Goal: Answer question/provide support

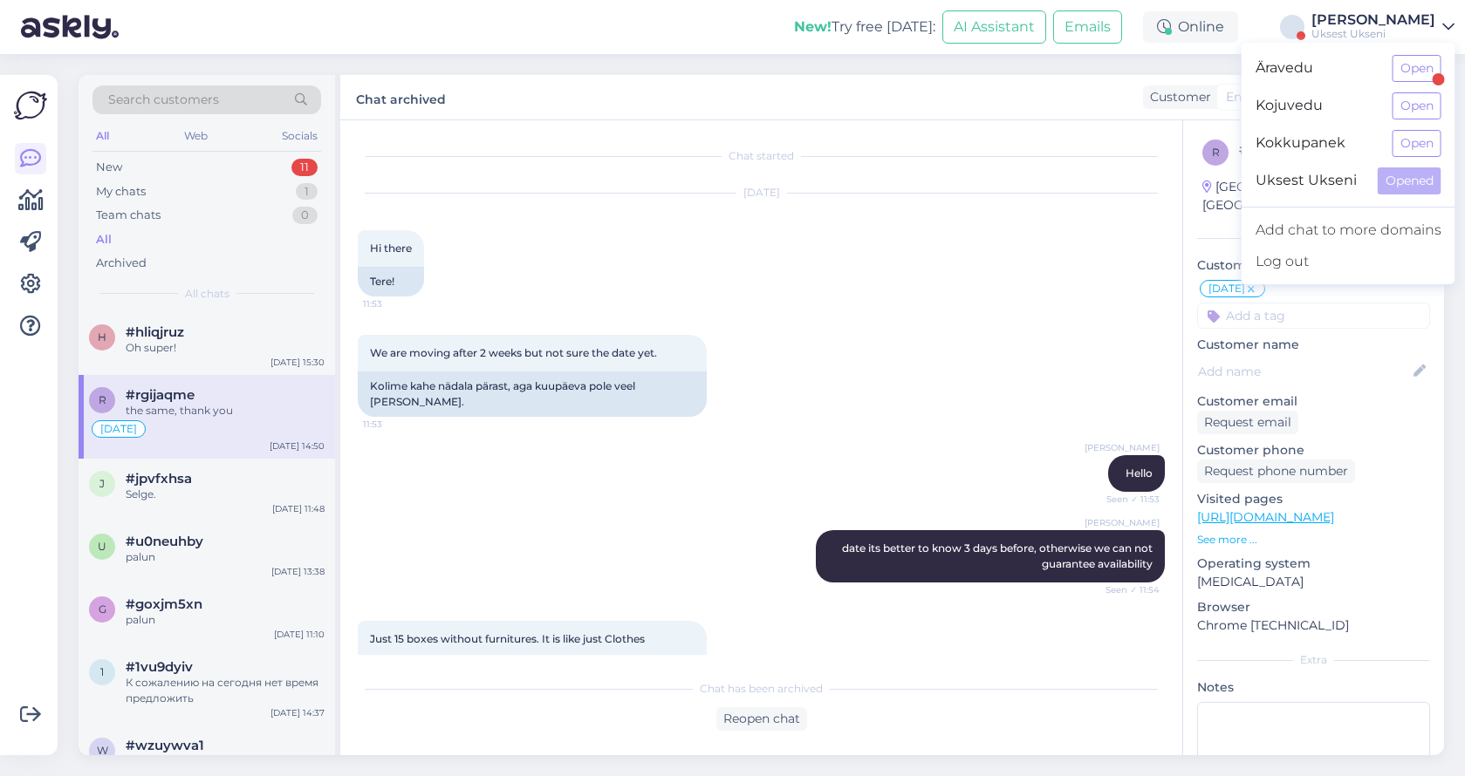
scroll to position [4654, 0]
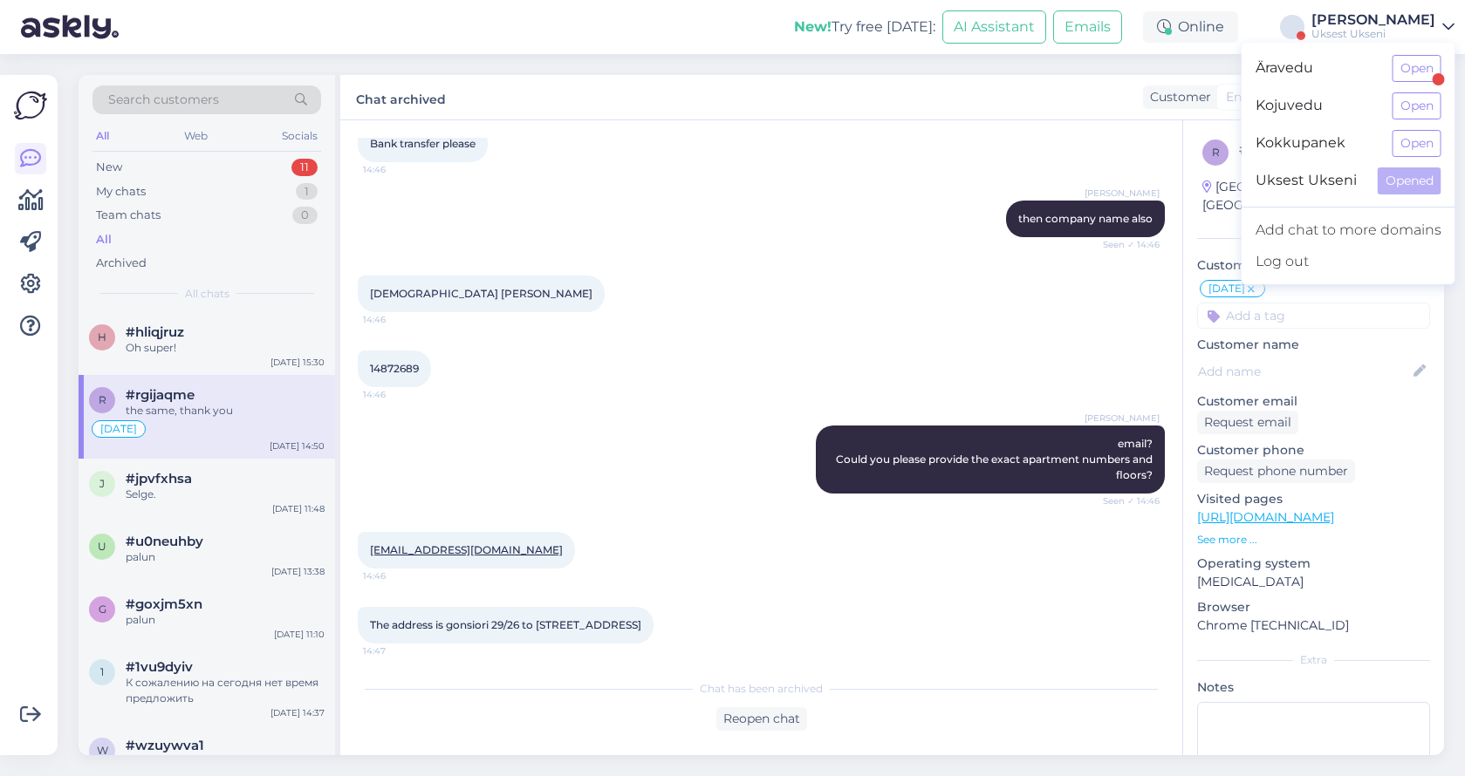
drag, startPoint x: 644, startPoint y: 579, endPoint x: 449, endPoint y: 578, distance: 194.6
click at [449, 619] on span "The address is gonsiori 29/26 to [STREET_ADDRESS]" at bounding box center [505, 625] width 271 height 13
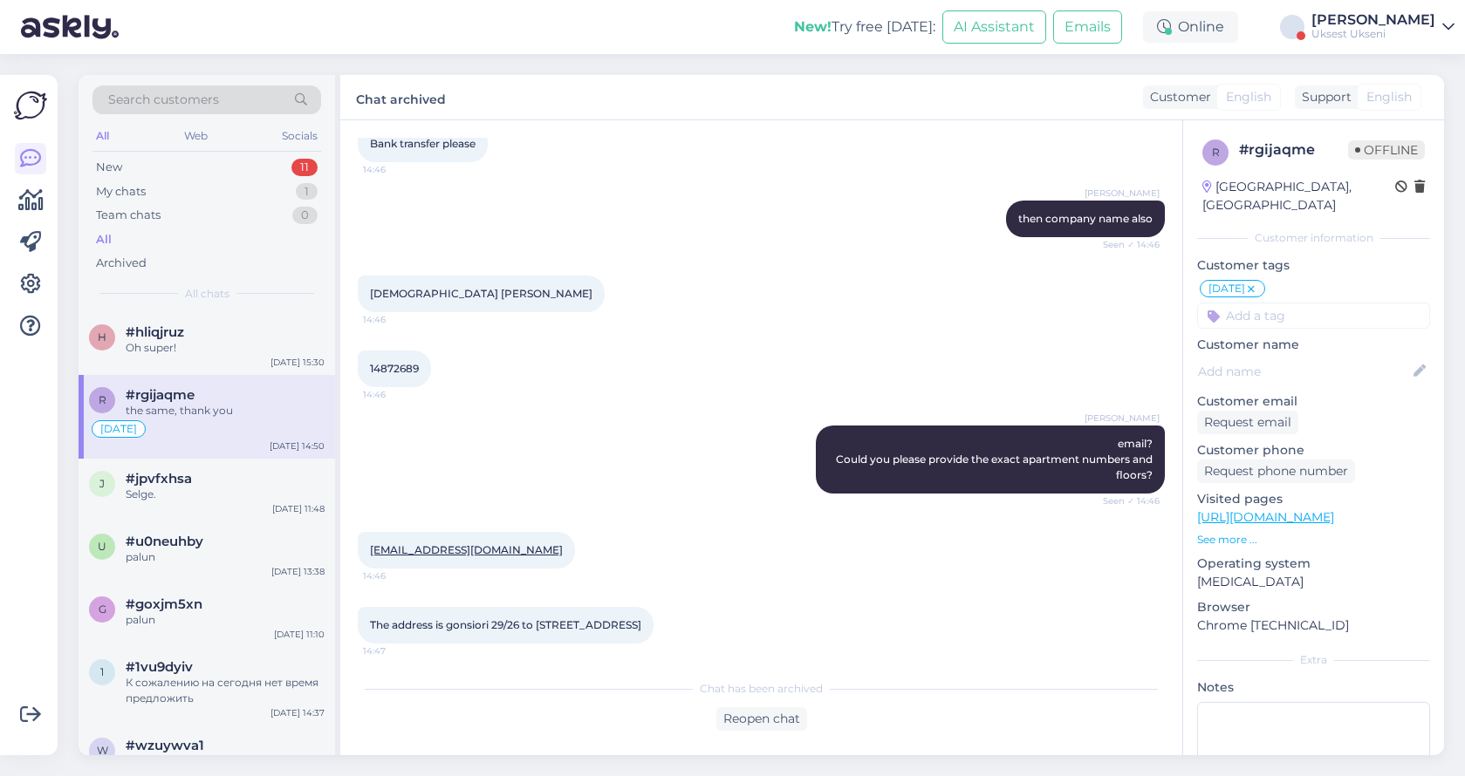
copy span "gonsiori 29/26 to [GEOGRAPHIC_DATA] mnt 225a/ 3"
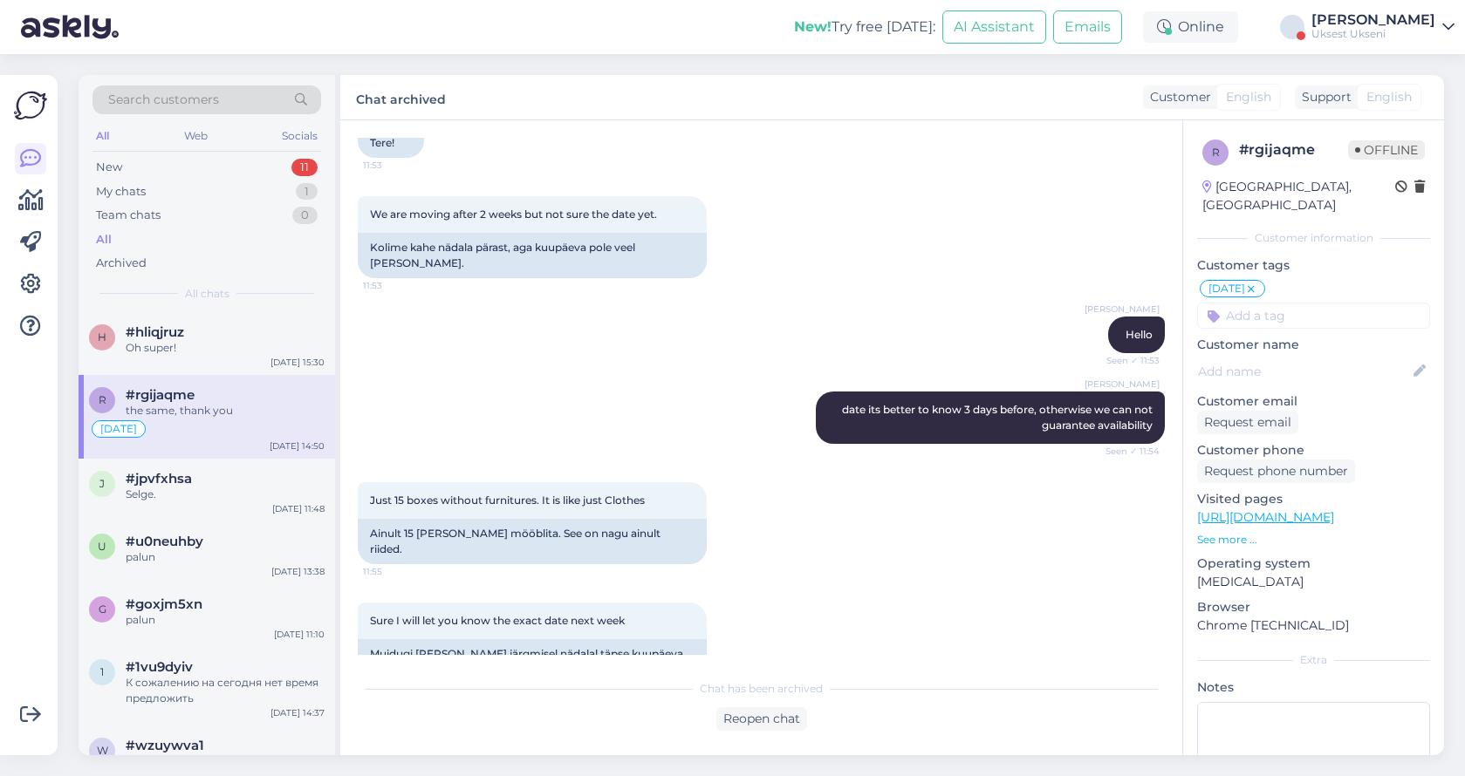
scroll to position [140, 0]
drag, startPoint x: 648, startPoint y: 484, endPoint x: 445, endPoint y: 495, distance: 203.6
click at [445, 495] on div "Just 15 boxes without furnitures. It is like just Clothes 11:55" at bounding box center [532, 500] width 349 height 37
click at [446, 518] on div "Ainult 15 [PERSON_NAME] mööblita. See on nagu ainult riided." at bounding box center [532, 540] width 349 height 45
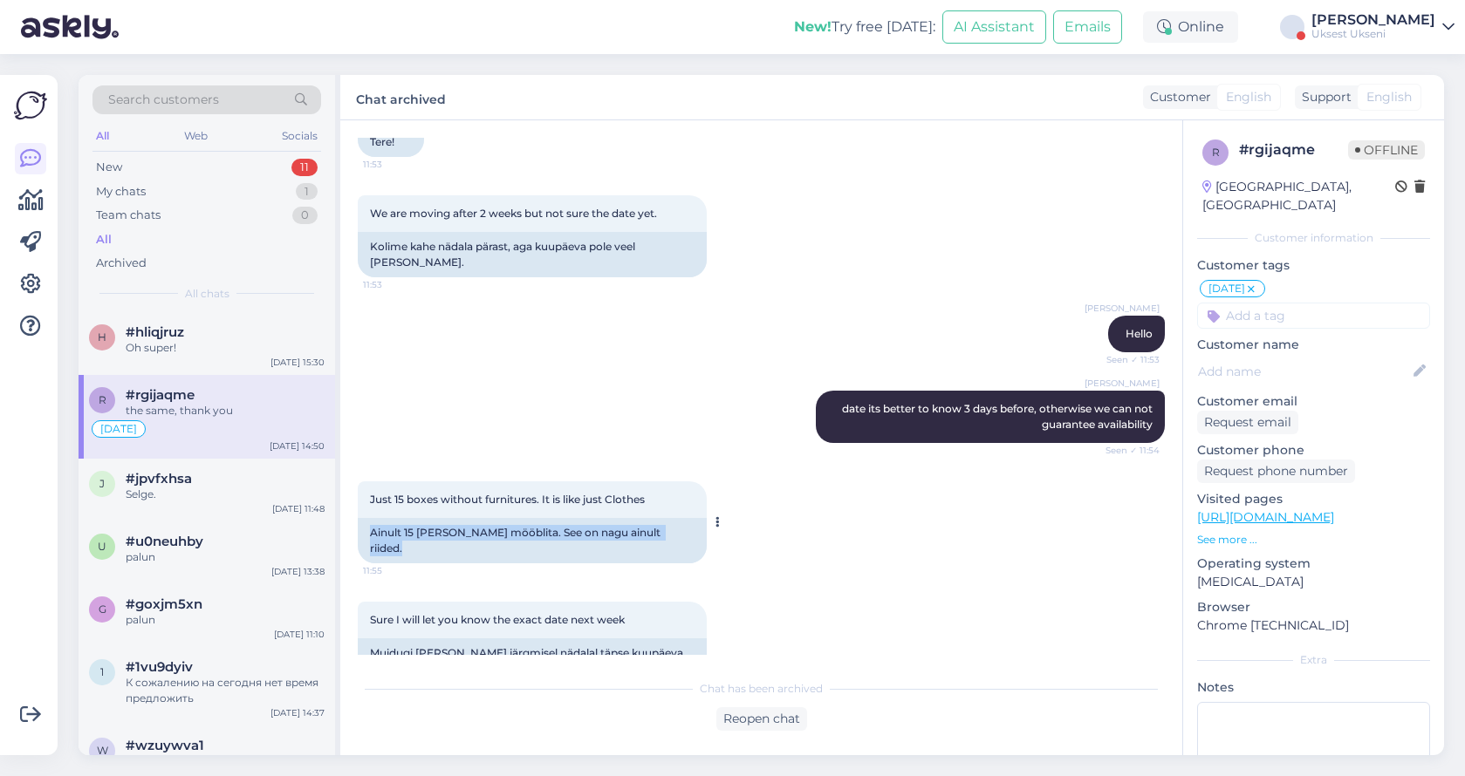
click at [446, 518] on div "Ainult 15 [PERSON_NAME] mööblita. See on nagu ainult riided." at bounding box center [532, 540] width 349 height 45
copy div "Ainult 15 [PERSON_NAME] mööblita. See on nagu ainult riided."
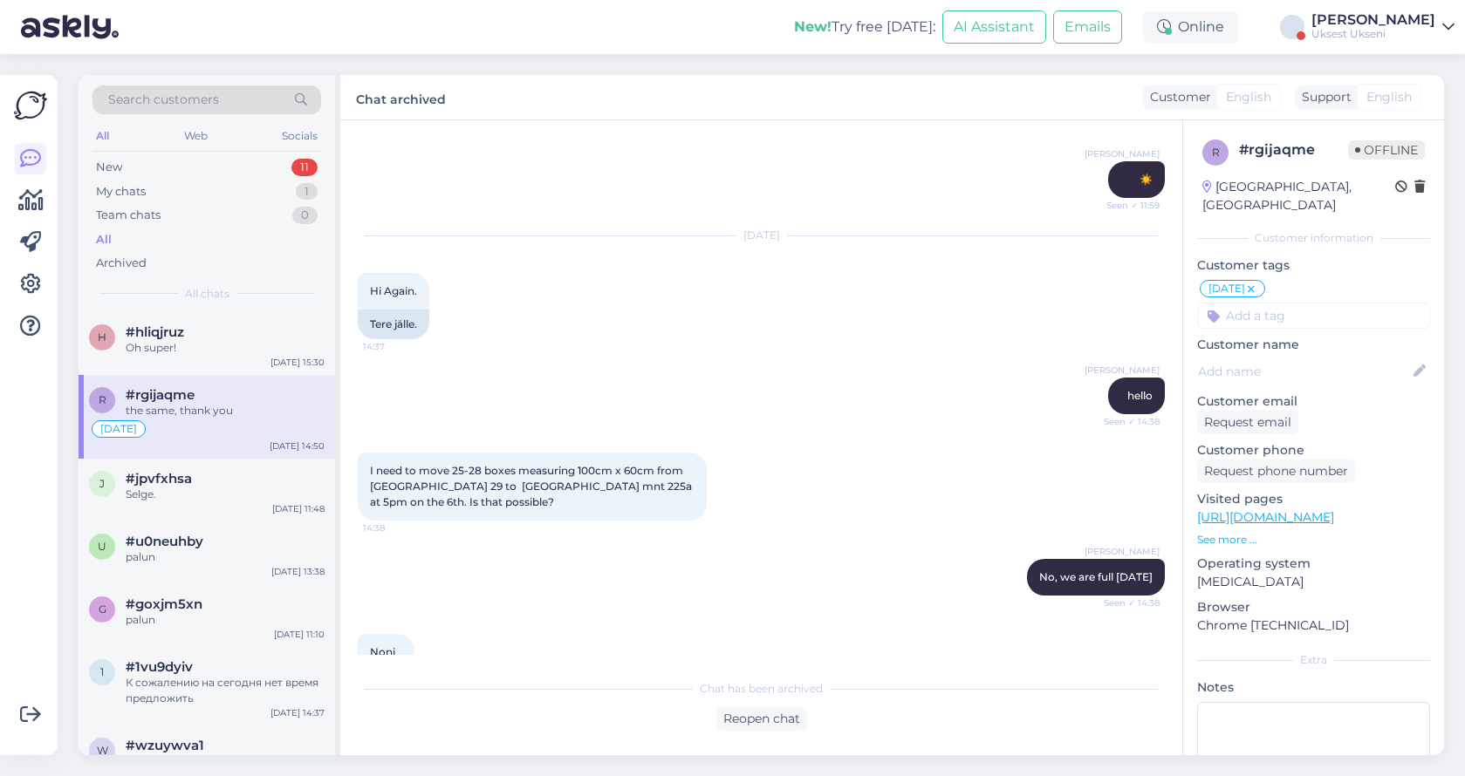
scroll to position [2281, 0]
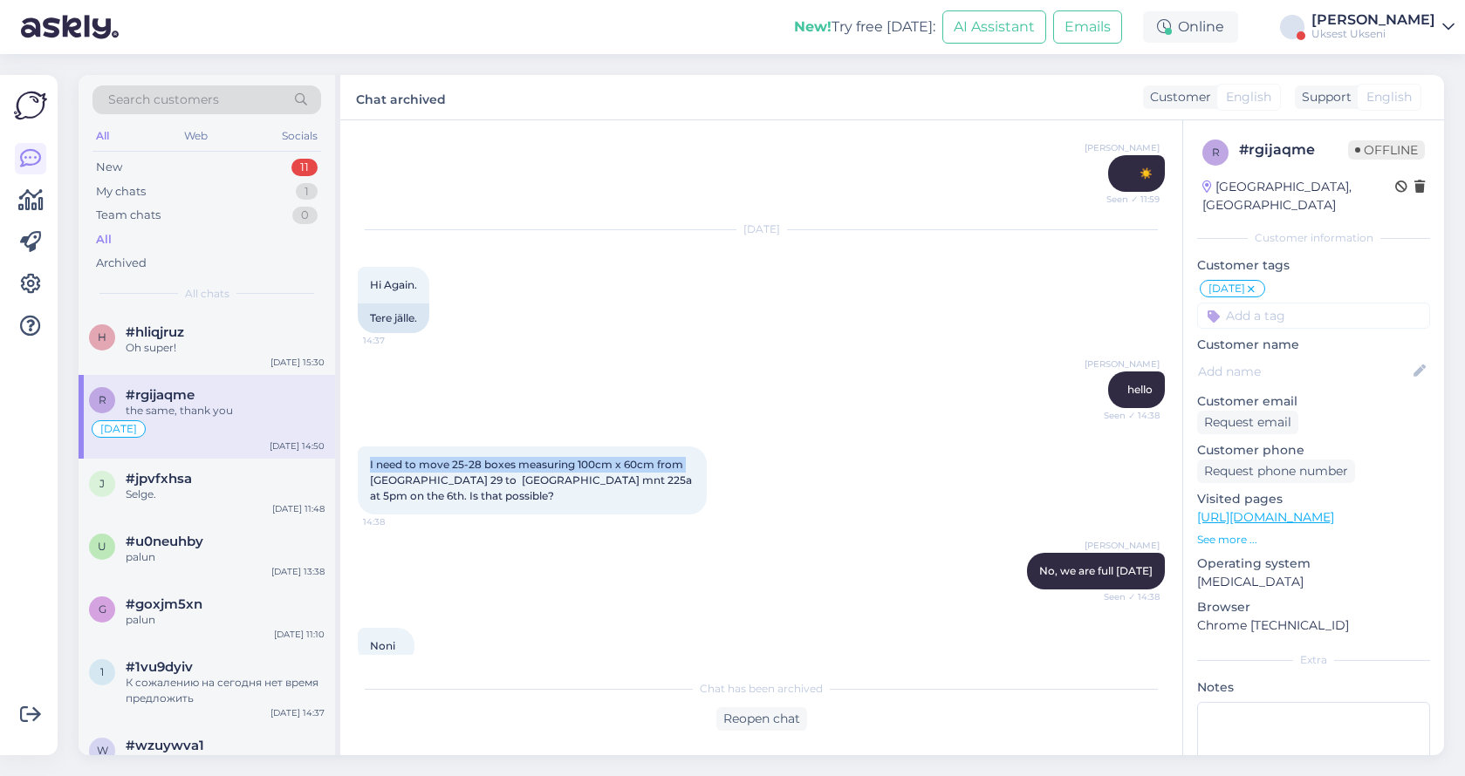
drag, startPoint x: 370, startPoint y: 417, endPoint x: 694, endPoint y: 414, distance: 324.6
click at [694, 447] on div "I need to move 25-28 boxes measuring 100cm x 60cm from [GEOGRAPHIC_DATA] 29 to …" at bounding box center [532, 481] width 349 height 68
copy span "I need to move 25-28 boxes measuring 100cm x 60cm from"
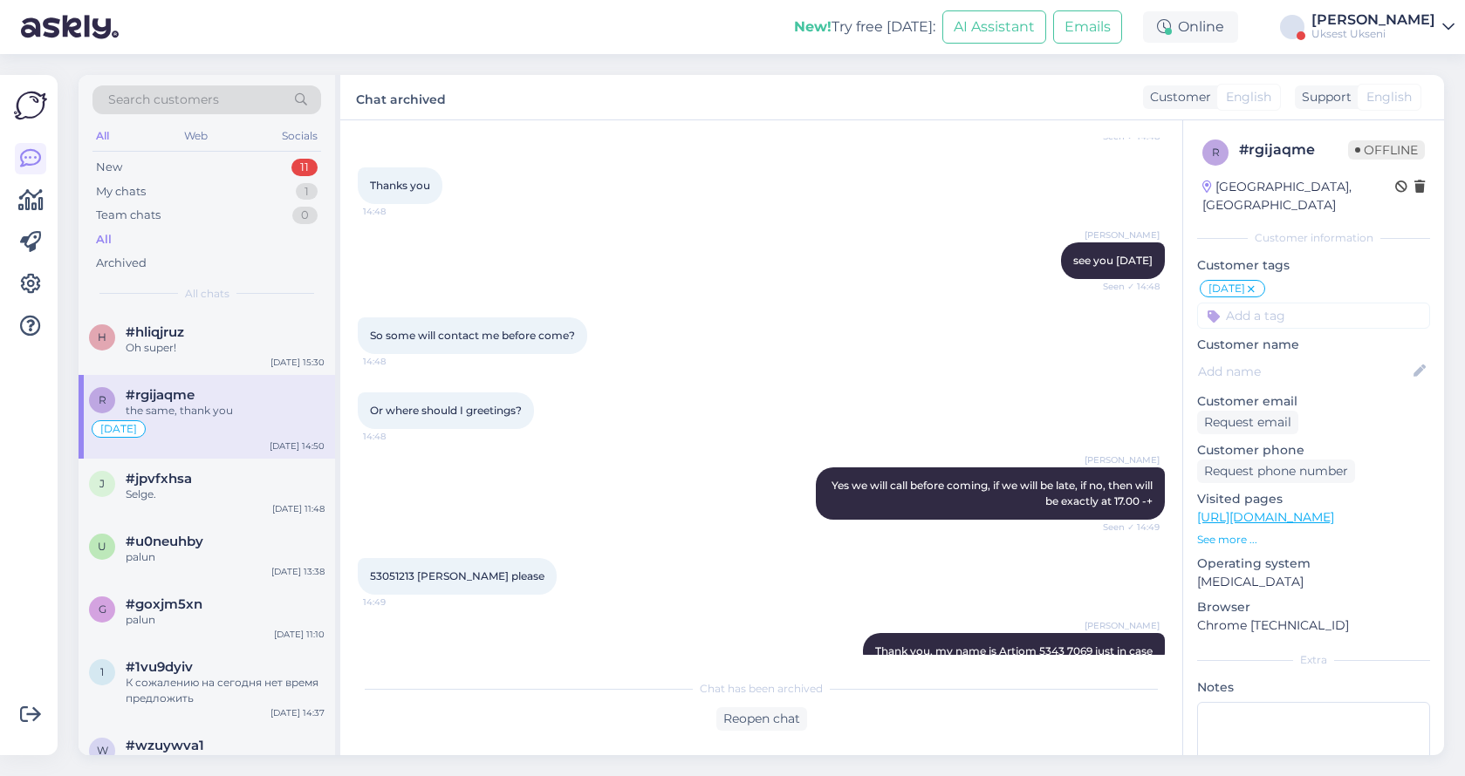
scroll to position [5628, 0]
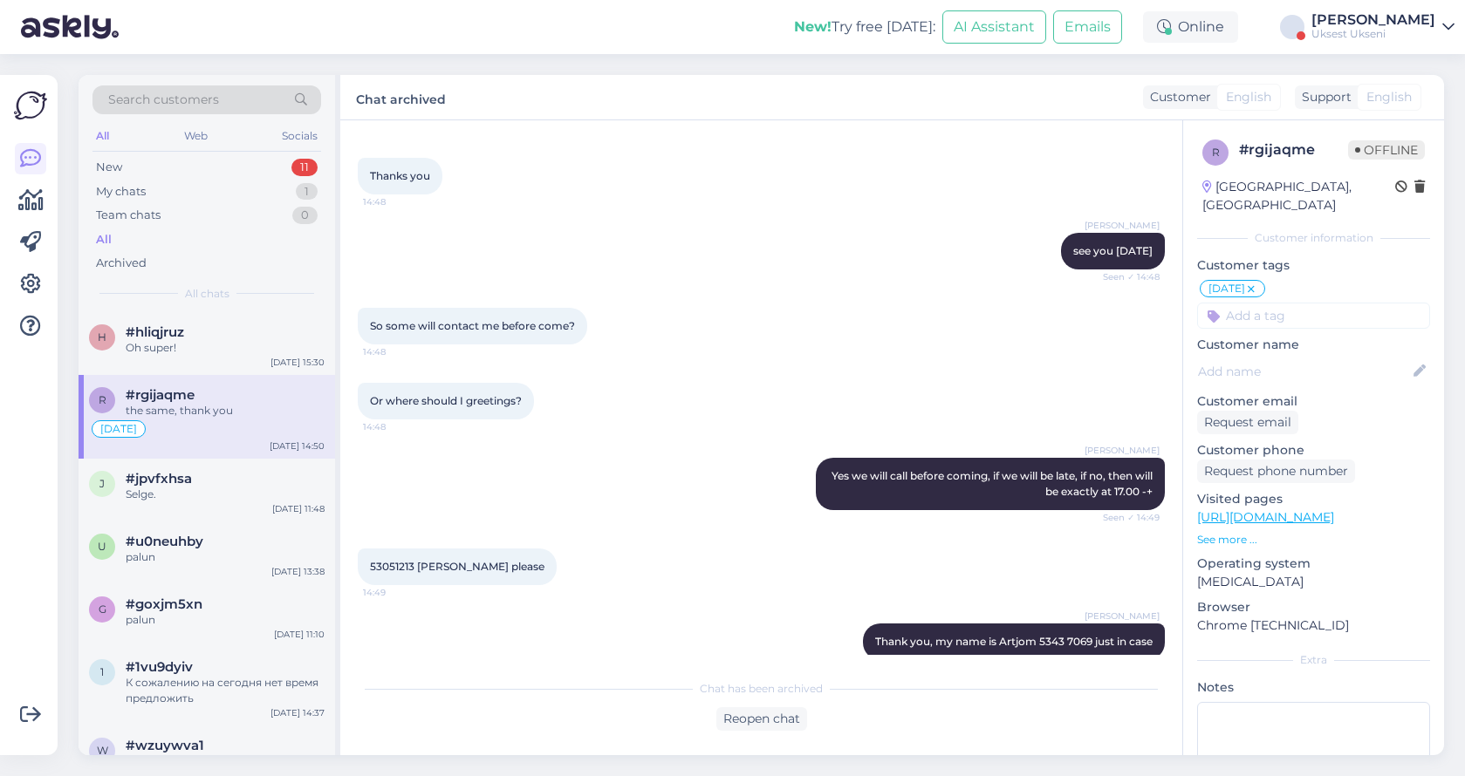
click at [387, 560] on span "53051213 [PERSON_NAME] please" at bounding box center [457, 566] width 174 height 13
copy span "53051213"
